Goal: Navigation & Orientation: Go to known website

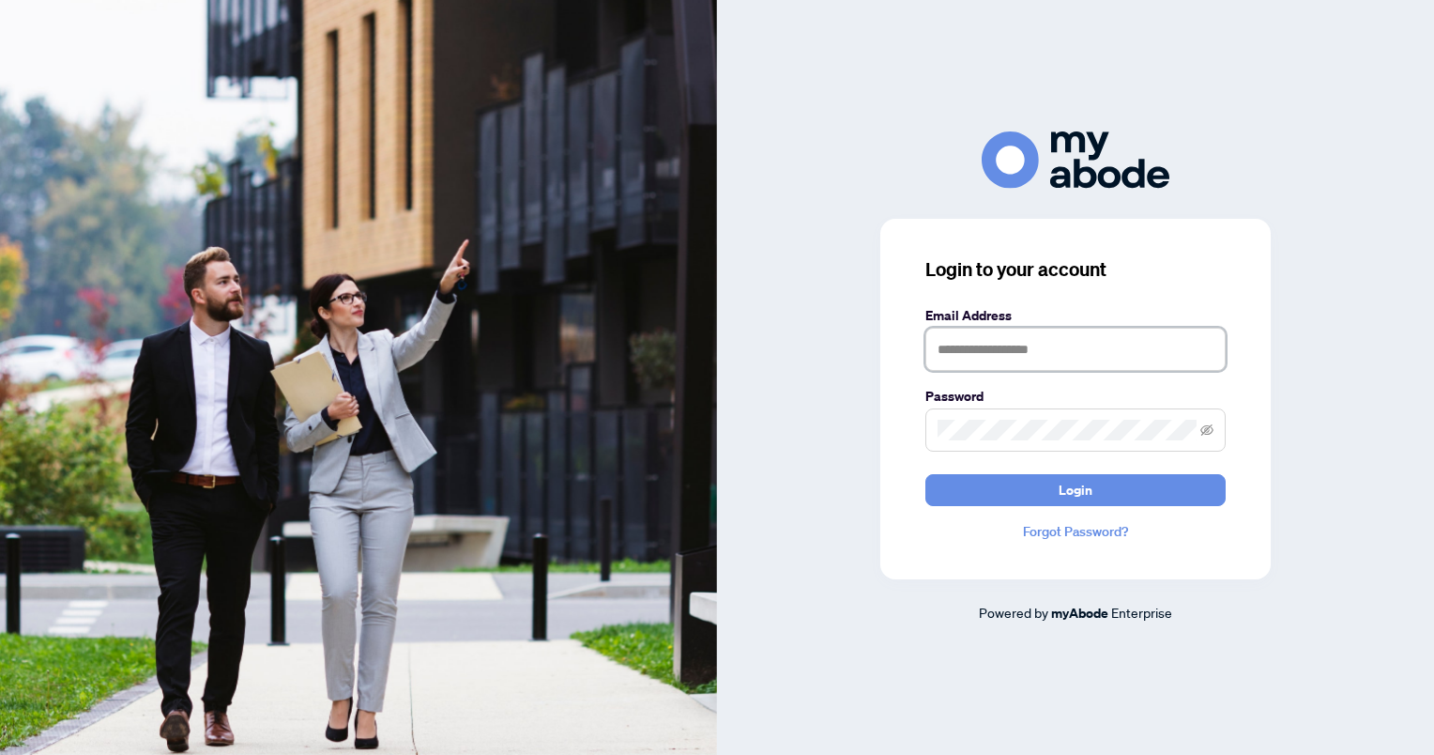
type input "**********"
click at [1052, 486] on button "Login" at bounding box center [1076, 490] width 300 height 32
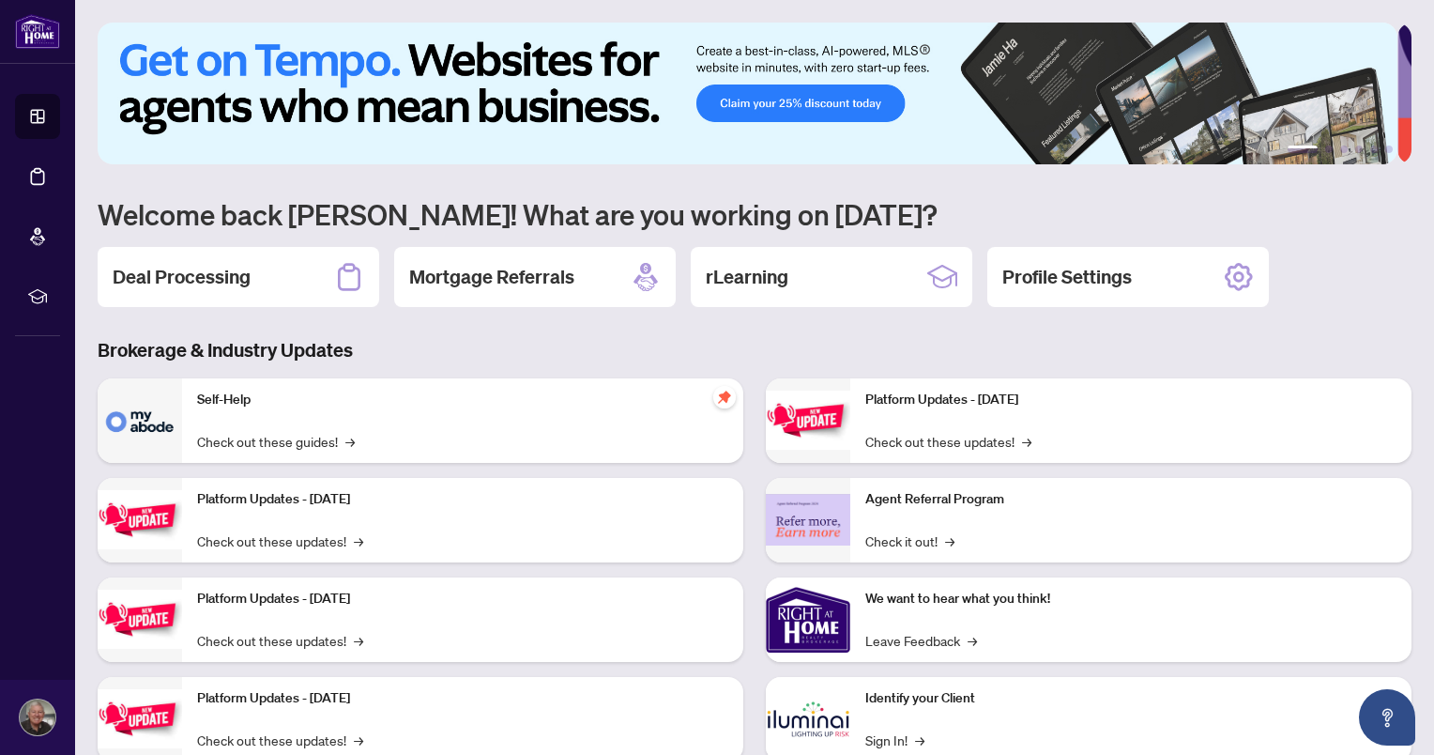
scroll to position [55, 0]
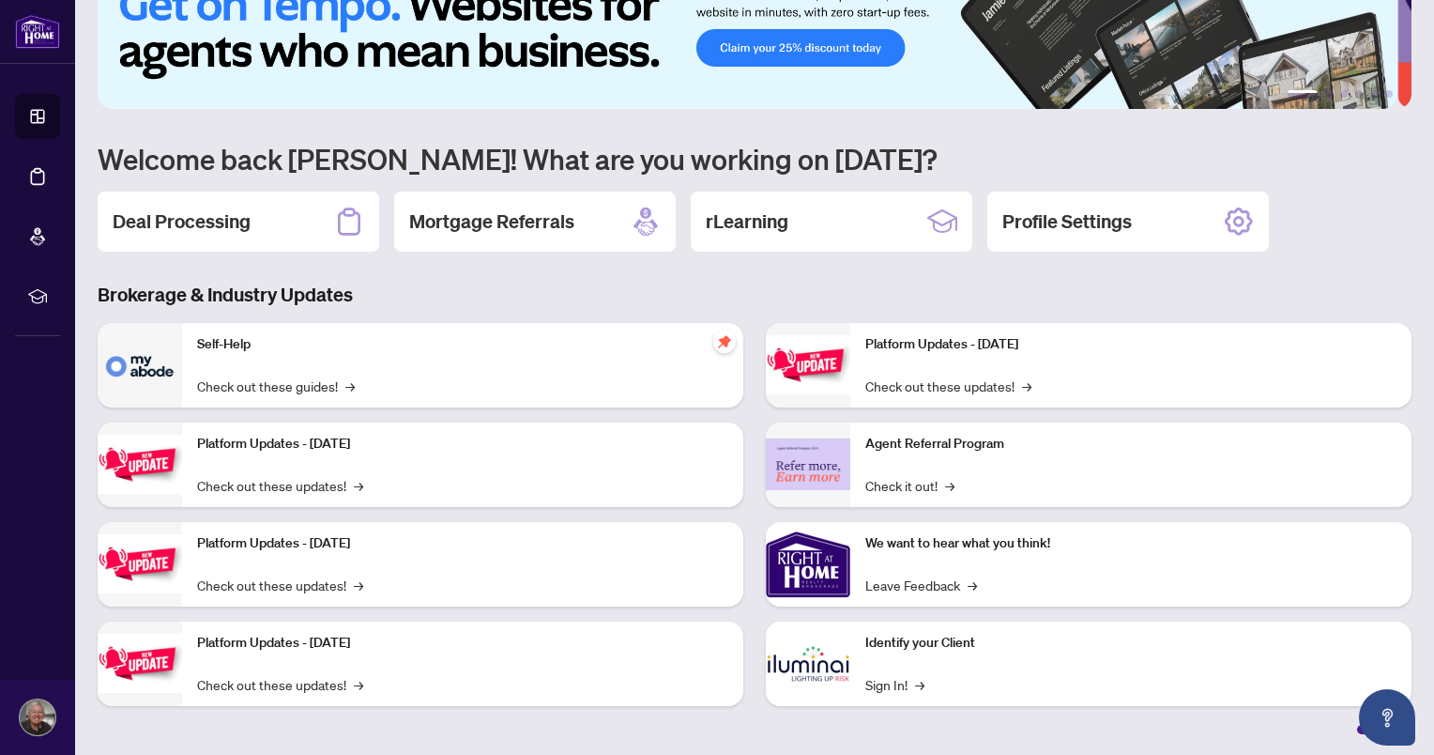
click at [885, 685] on link "Sign In! →" at bounding box center [895, 684] width 59 height 21
